Goal: Task Accomplishment & Management: Manage account settings

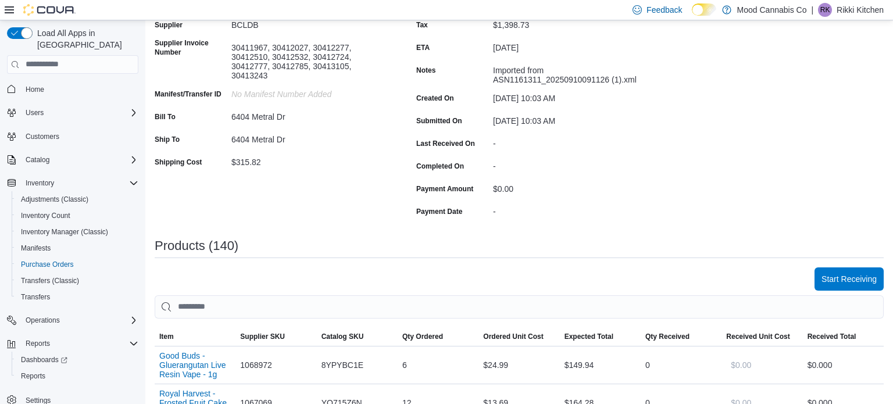
scroll to position [135, 0]
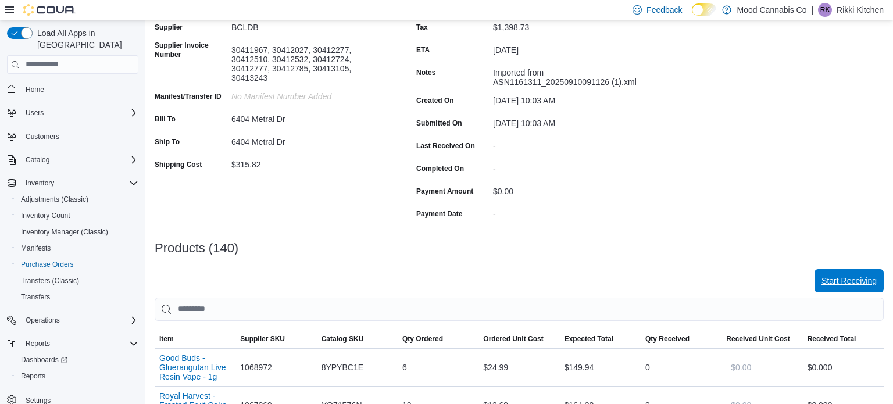
click at [847, 285] on span "Start Receiving" at bounding box center [848, 281] width 55 height 12
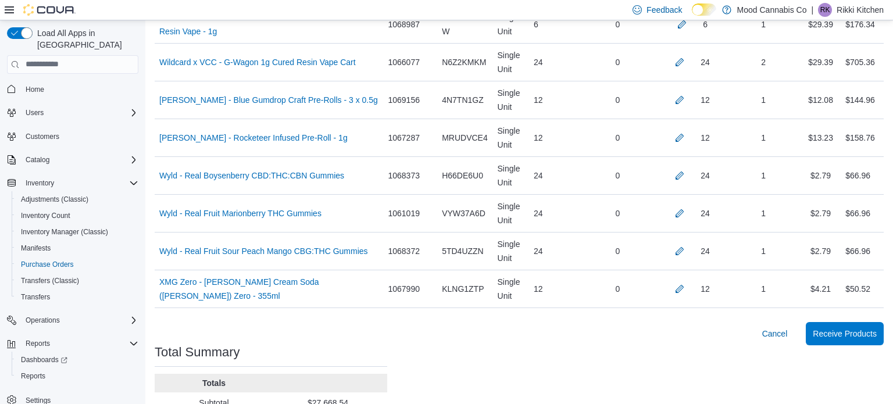
scroll to position [5441, 0]
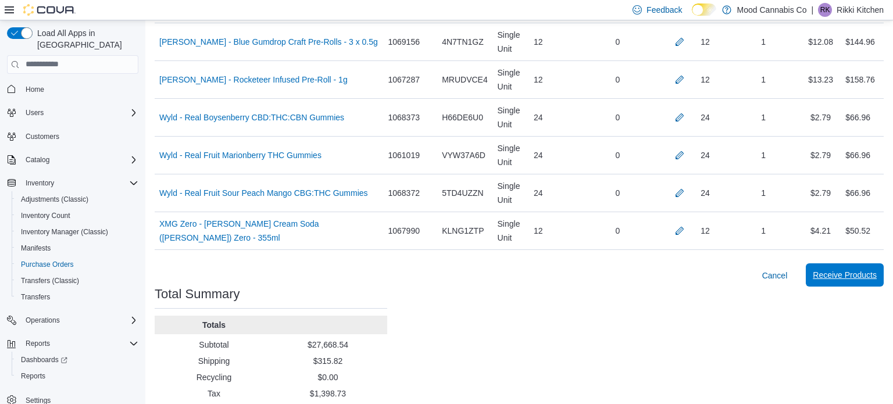
click at [860, 269] on span "Receive Products" at bounding box center [845, 275] width 64 height 12
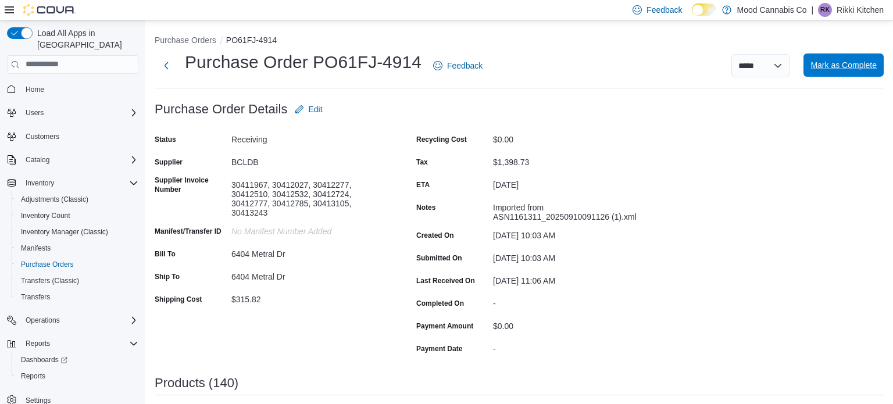
click at [865, 71] on span "Mark as Complete" at bounding box center [843, 65] width 66 height 12
